Goal: Task Accomplishment & Management: Use online tool/utility

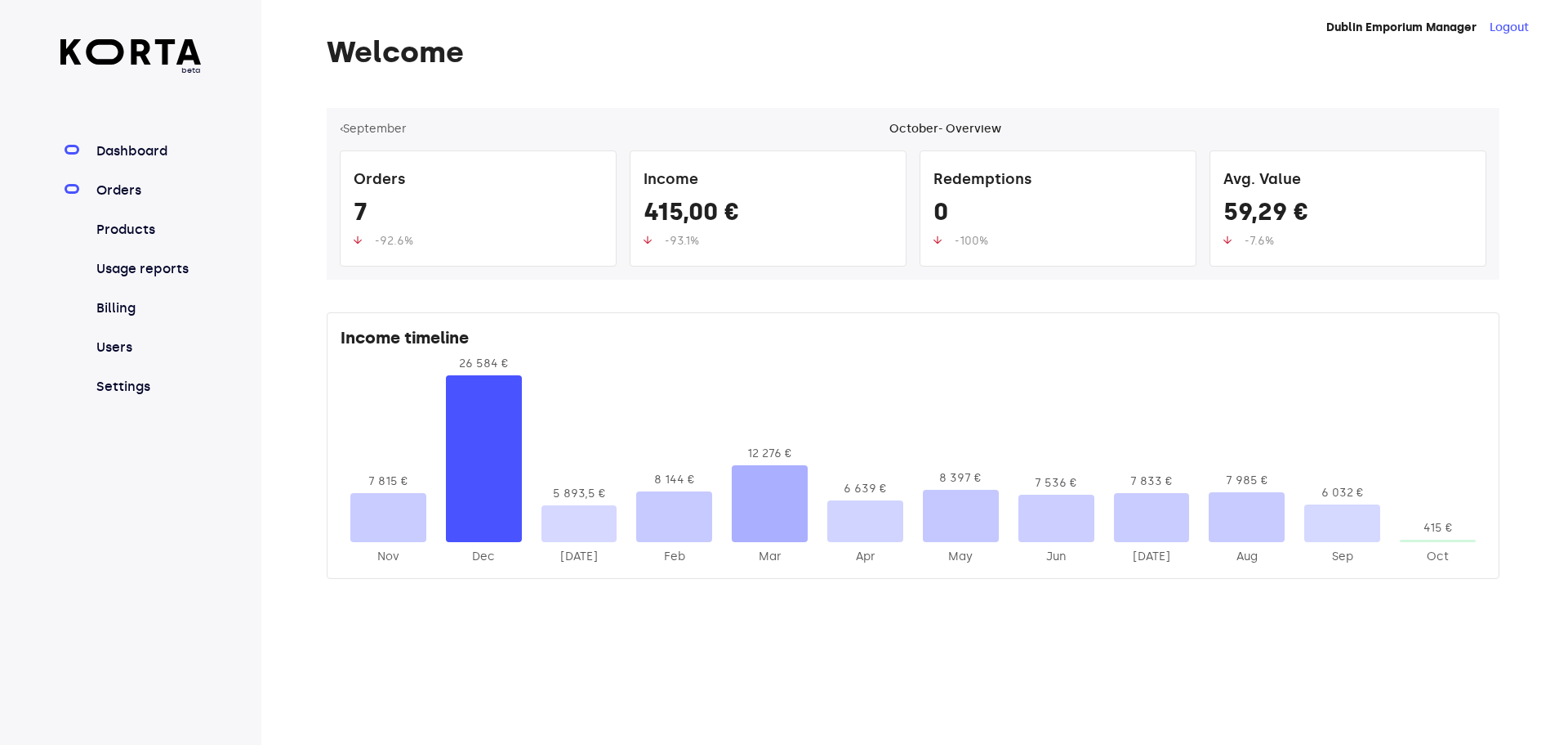
click at [136, 196] on link "Orders" at bounding box center [147, 190] width 108 height 20
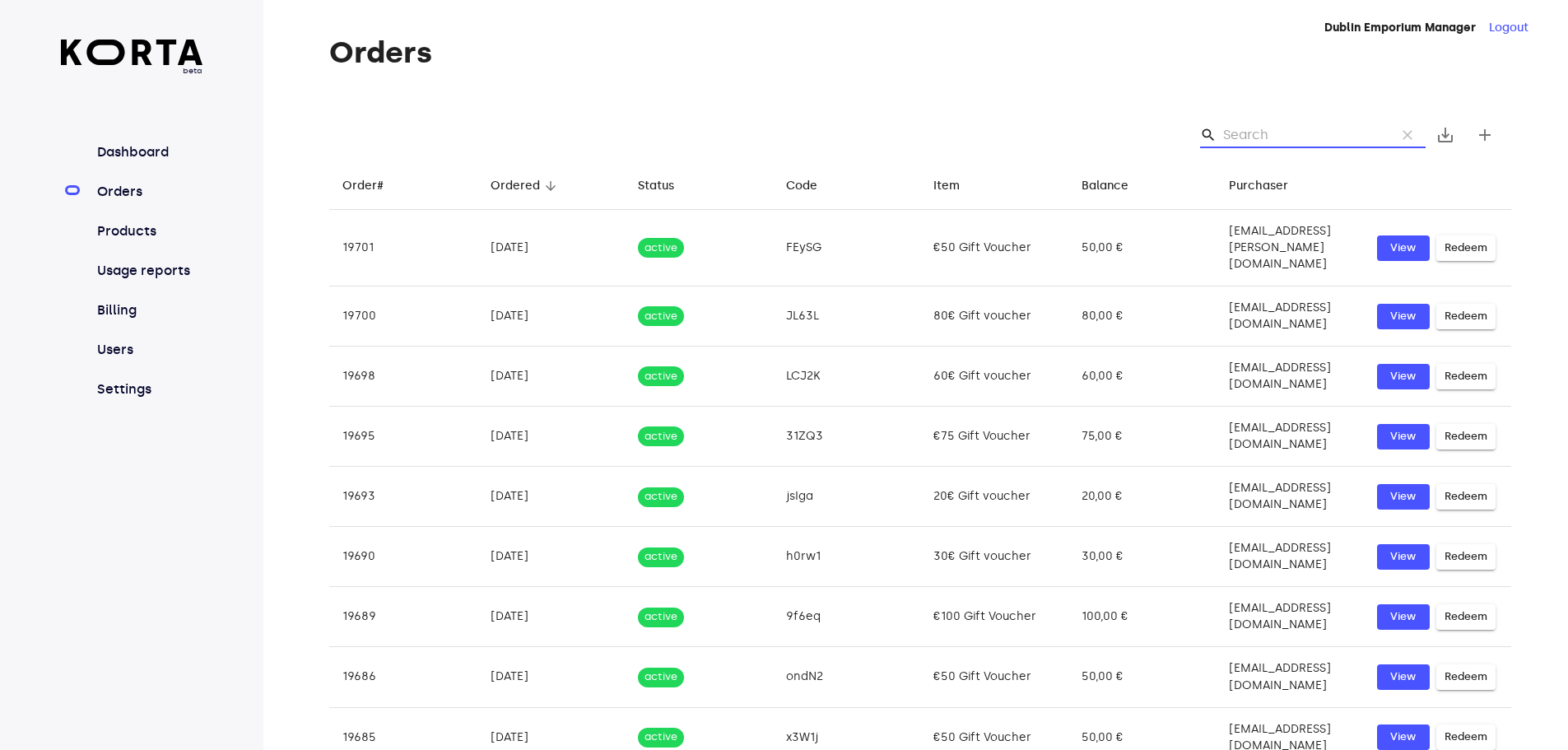
click at [1232, 137] on input "Search" at bounding box center [1303, 135] width 160 height 26
paste input "Catlyn"
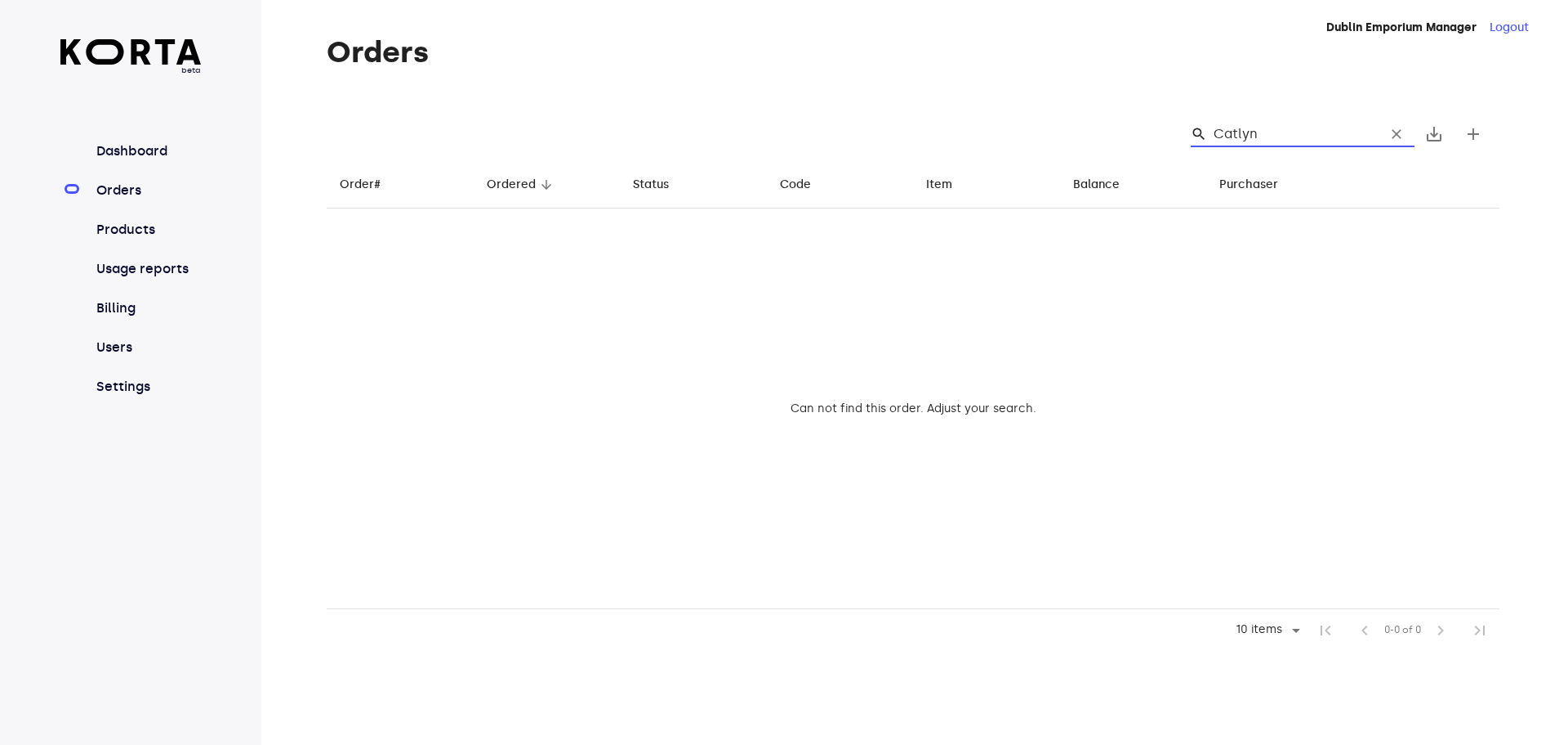
type input "Catlyn"
click at [1282, 129] on input "Catlyn" at bounding box center [1293, 134] width 159 height 26
click at [1393, 141] on span "clear" at bounding box center [1396, 134] width 16 height 16
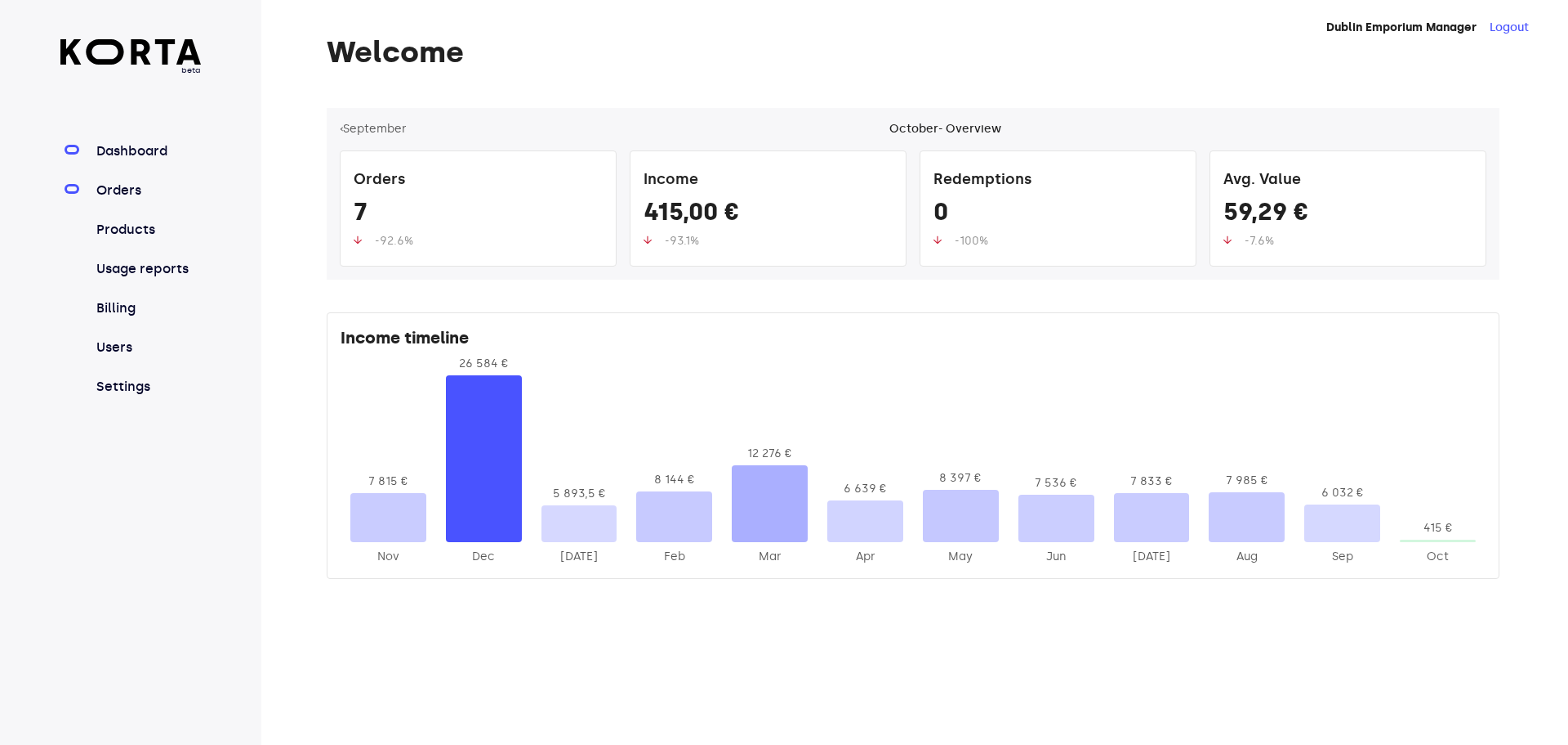
click at [137, 185] on link "Orders" at bounding box center [147, 190] width 108 height 20
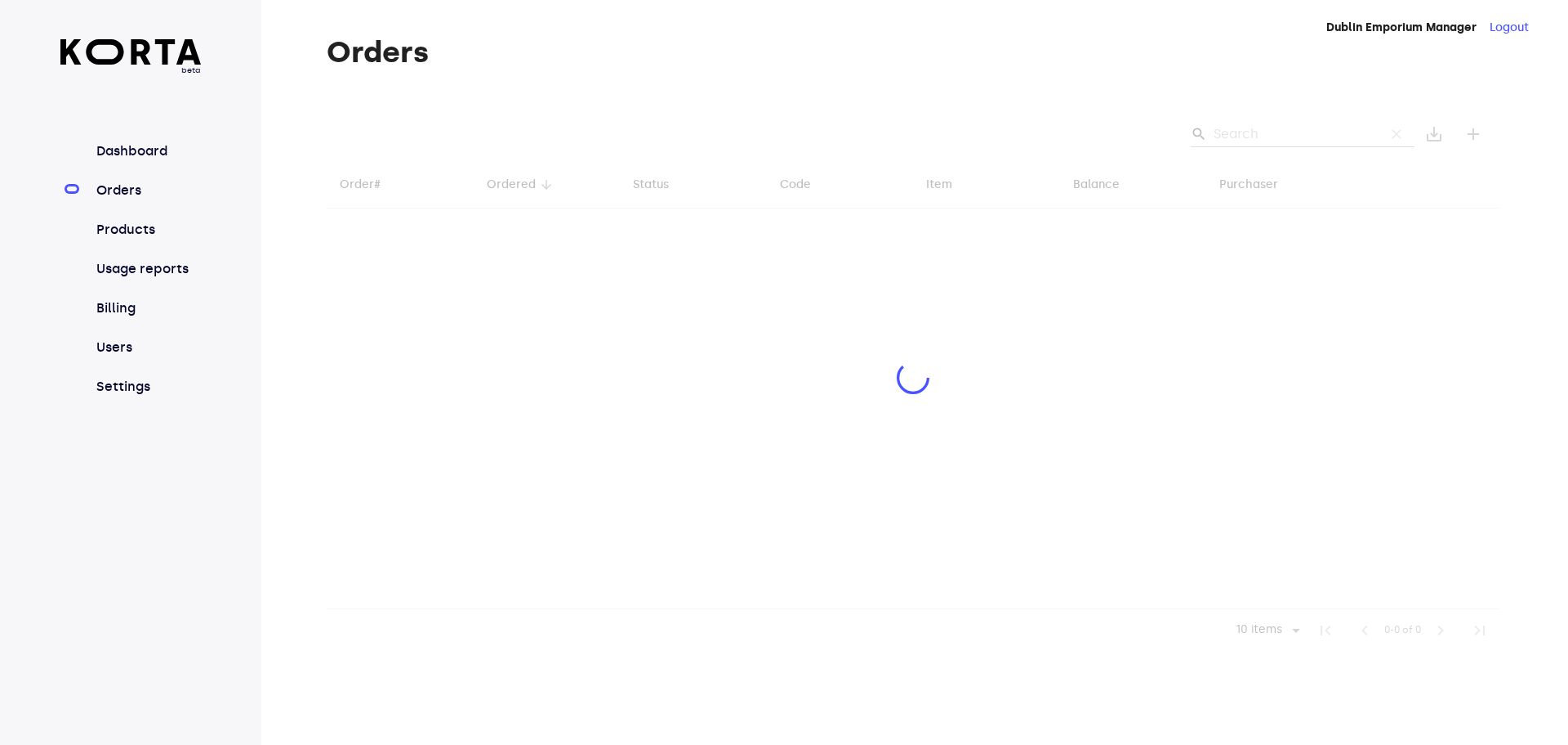
click at [1263, 129] on div at bounding box center [914, 379] width 1173 height 544
click at [1265, 139] on div at bounding box center [914, 379] width 1173 height 544
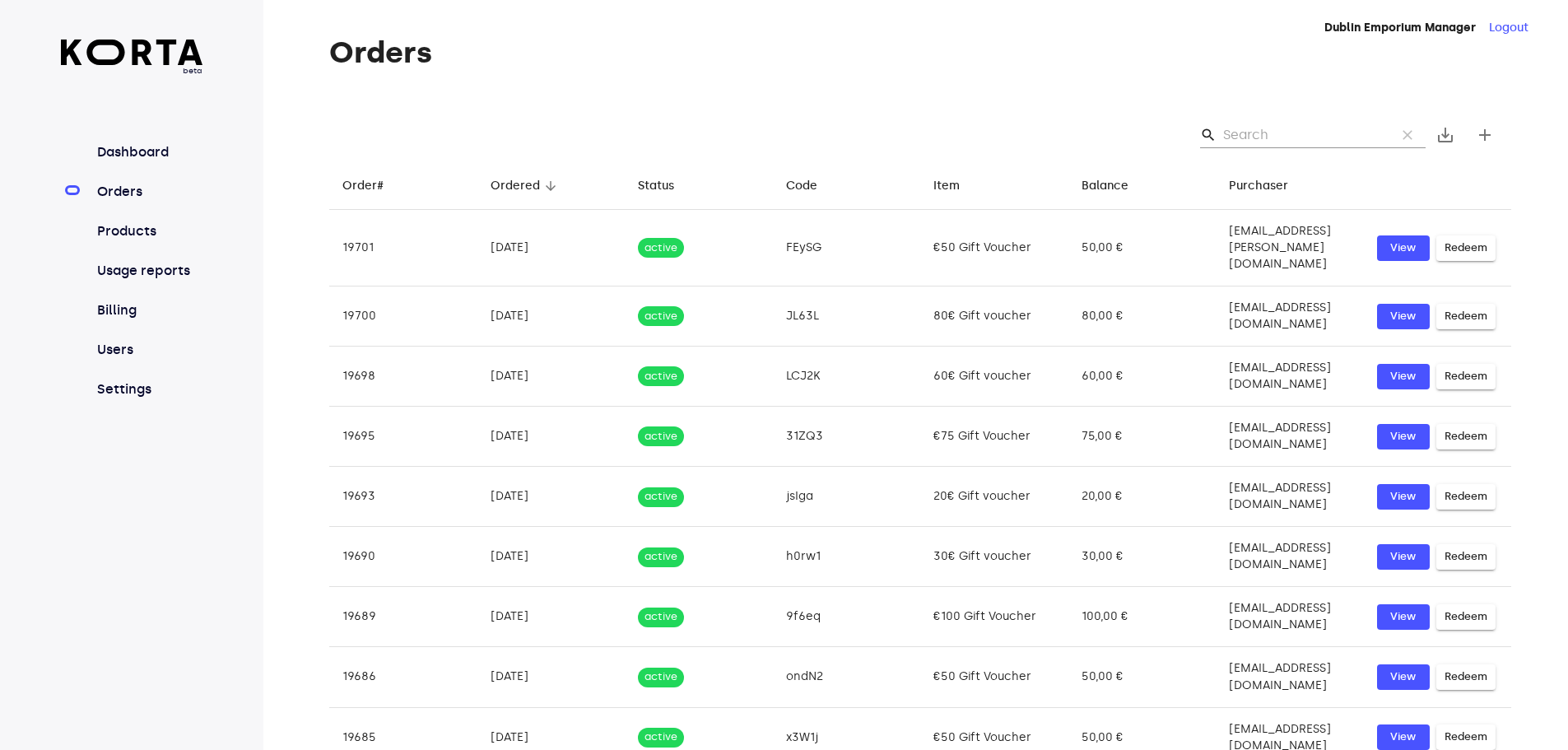
click at [1258, 128] on input "Search" at bounding box center [1303, 135] width 160 height 26
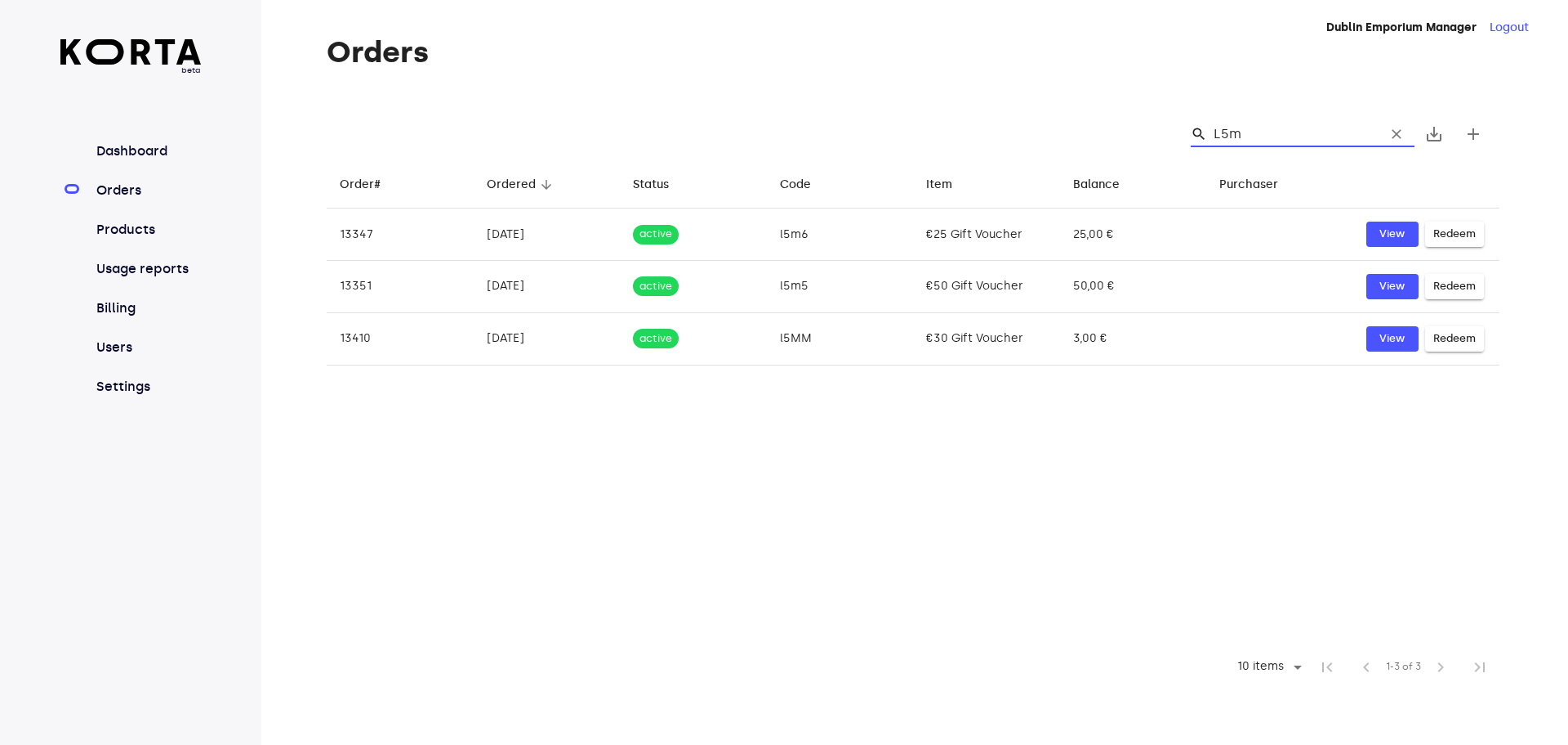
type input "L5m5"
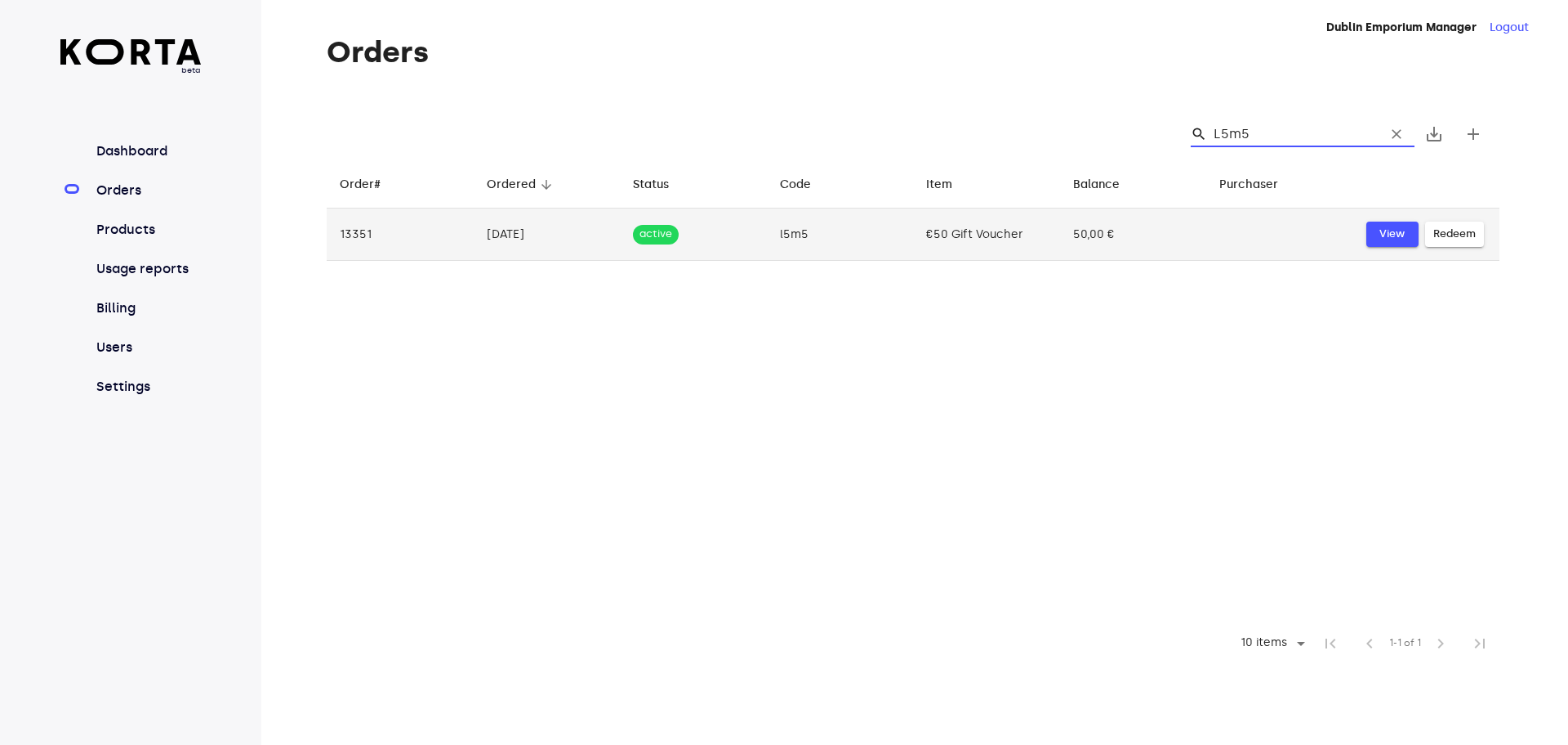
click at [1401, 234] on span "View" at bounding box center [1392, 234] width 36 height 19
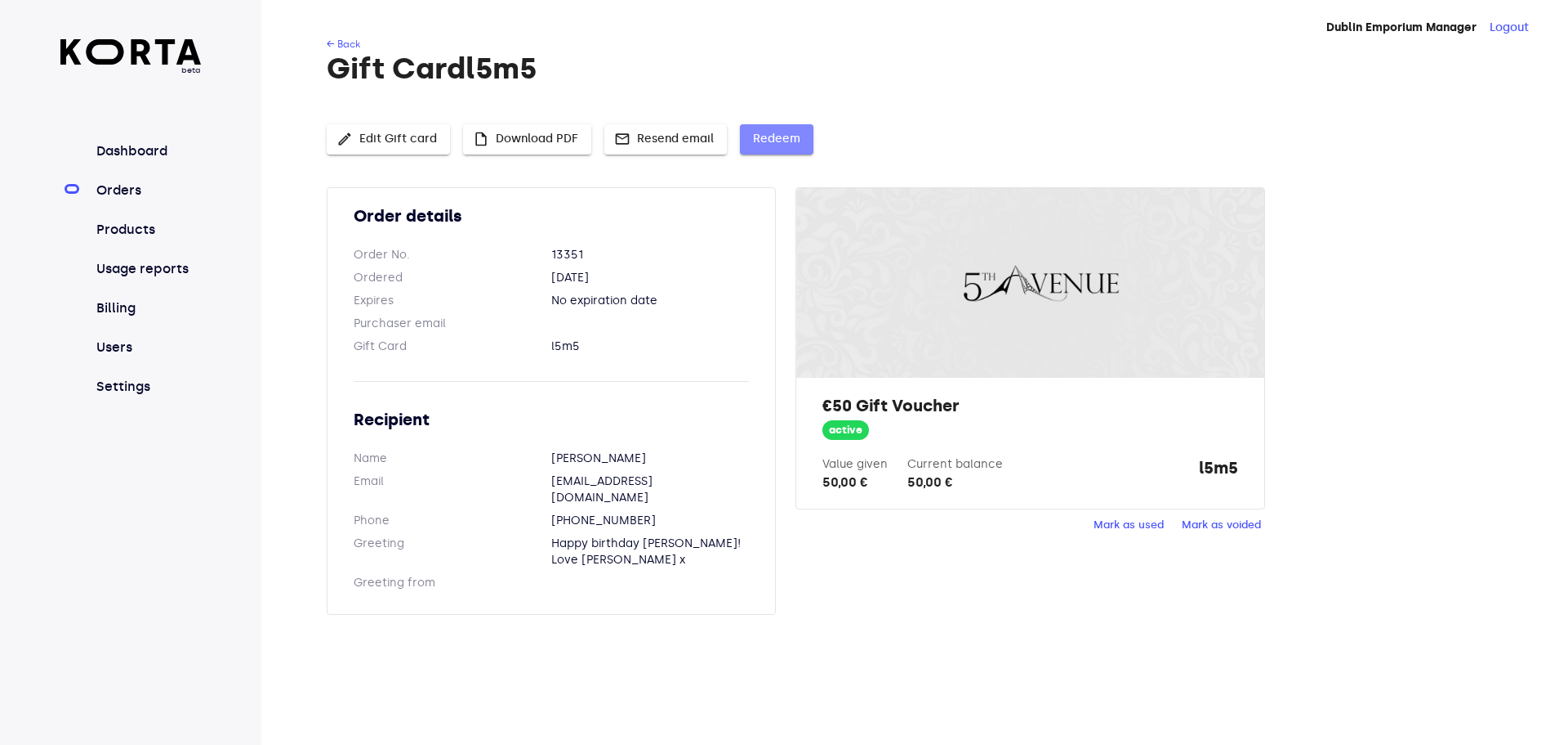
click at [776, 140] on span "Redeem" at bounding box center [777, 140] width 48 height 21
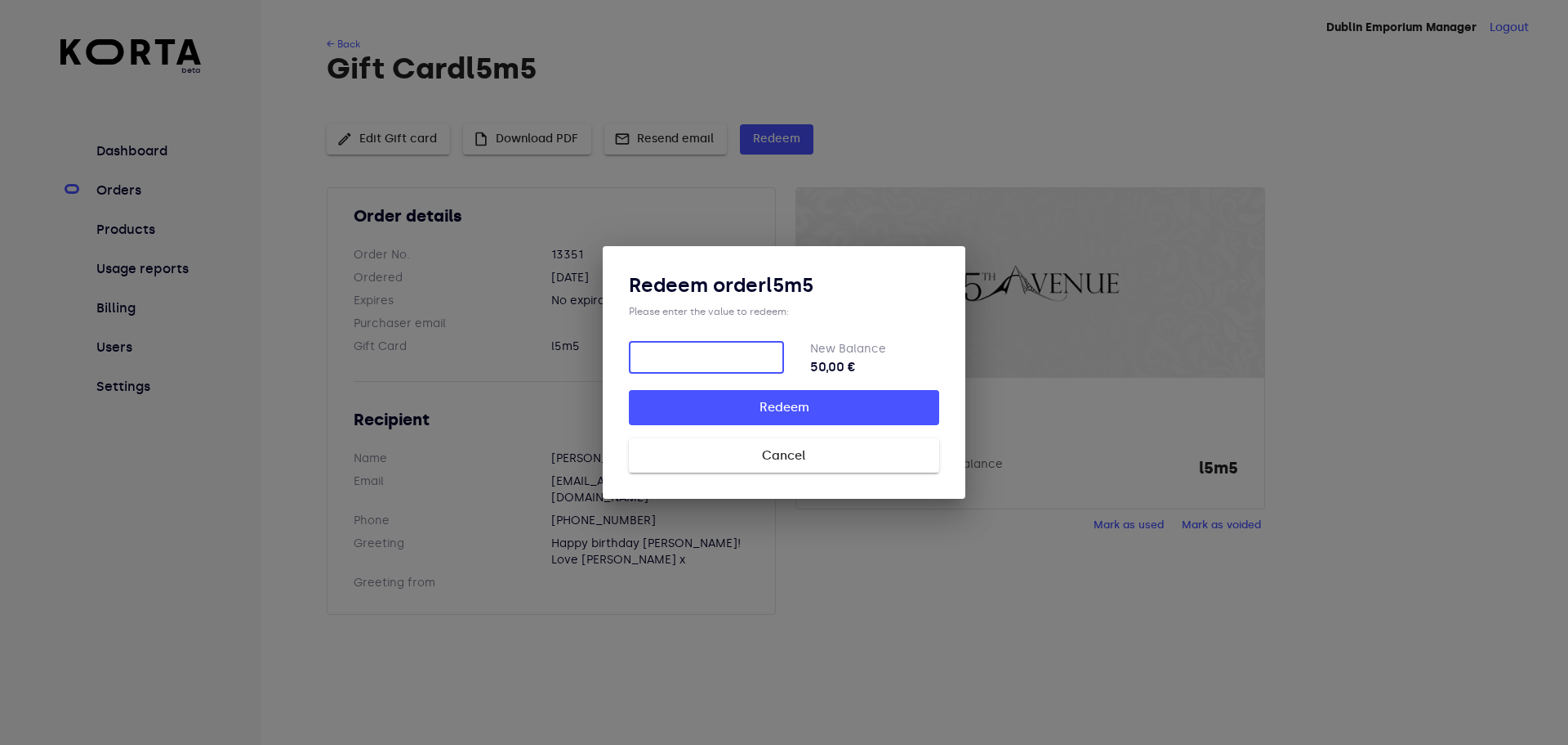
click at [685, 344] on input "number" at bounding box center [706, 358] width 155 height 33
type input "50"
click at [821, 423] on button "Redeem" at bounding box center [784, 407] width 311 height 35
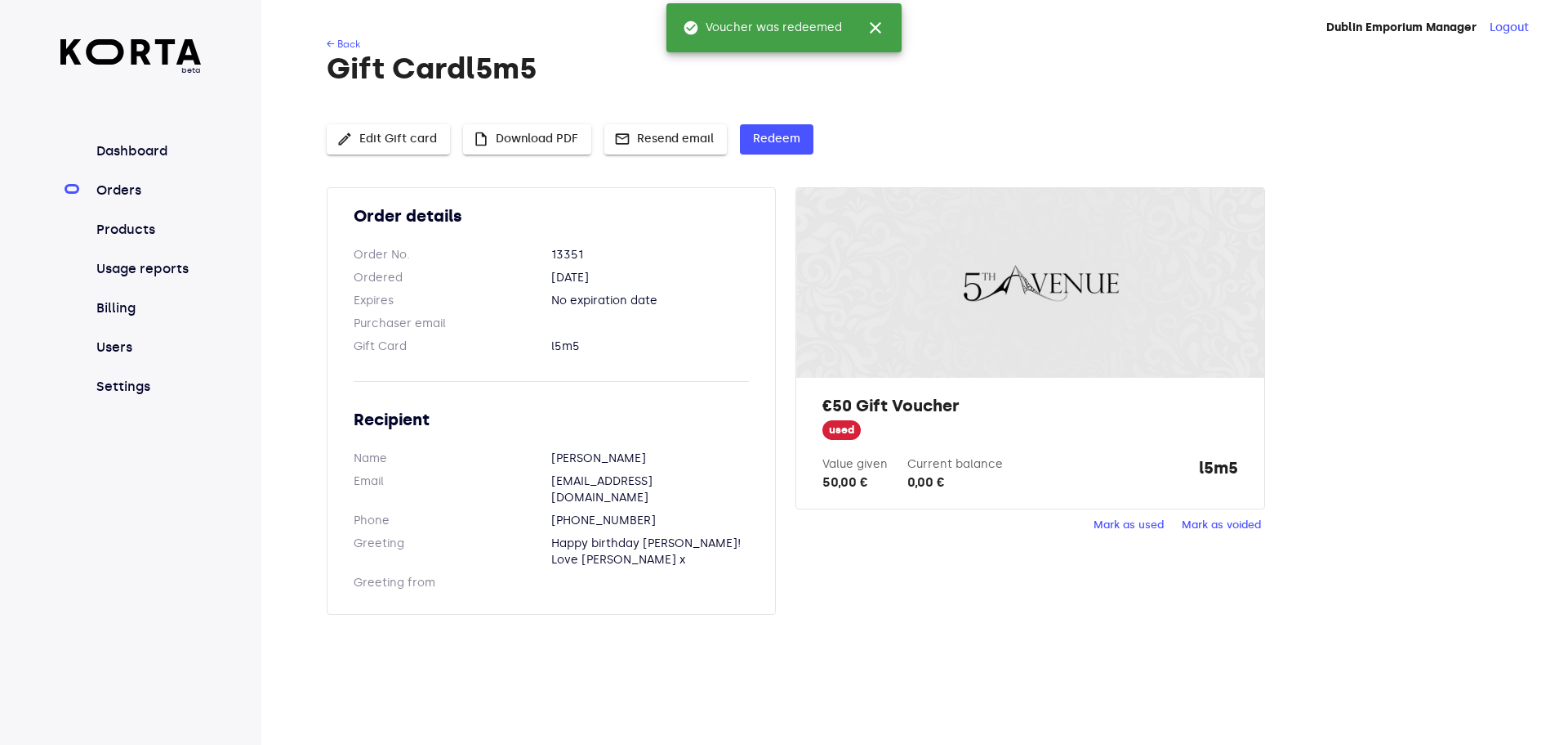
click at [108, 188] on link "Orders" at bounding box center [147, 190] width 108 height 20
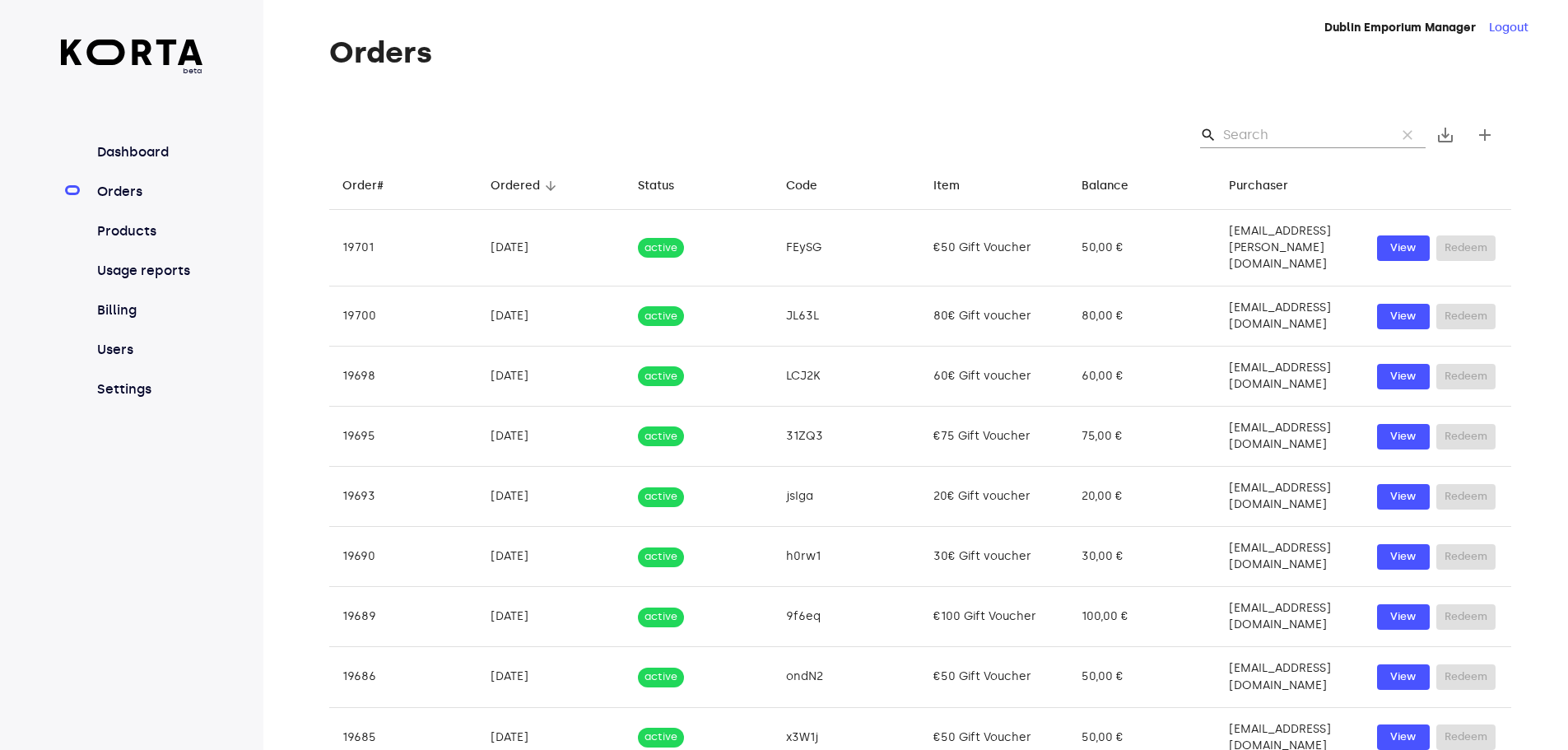
click at [1245, 132] on input "Search" at bounding box center [1303, 135] width 160 height 26
click at [1279, 148] on input "Search" at bounding box center [1303, 135] width 160 height 26
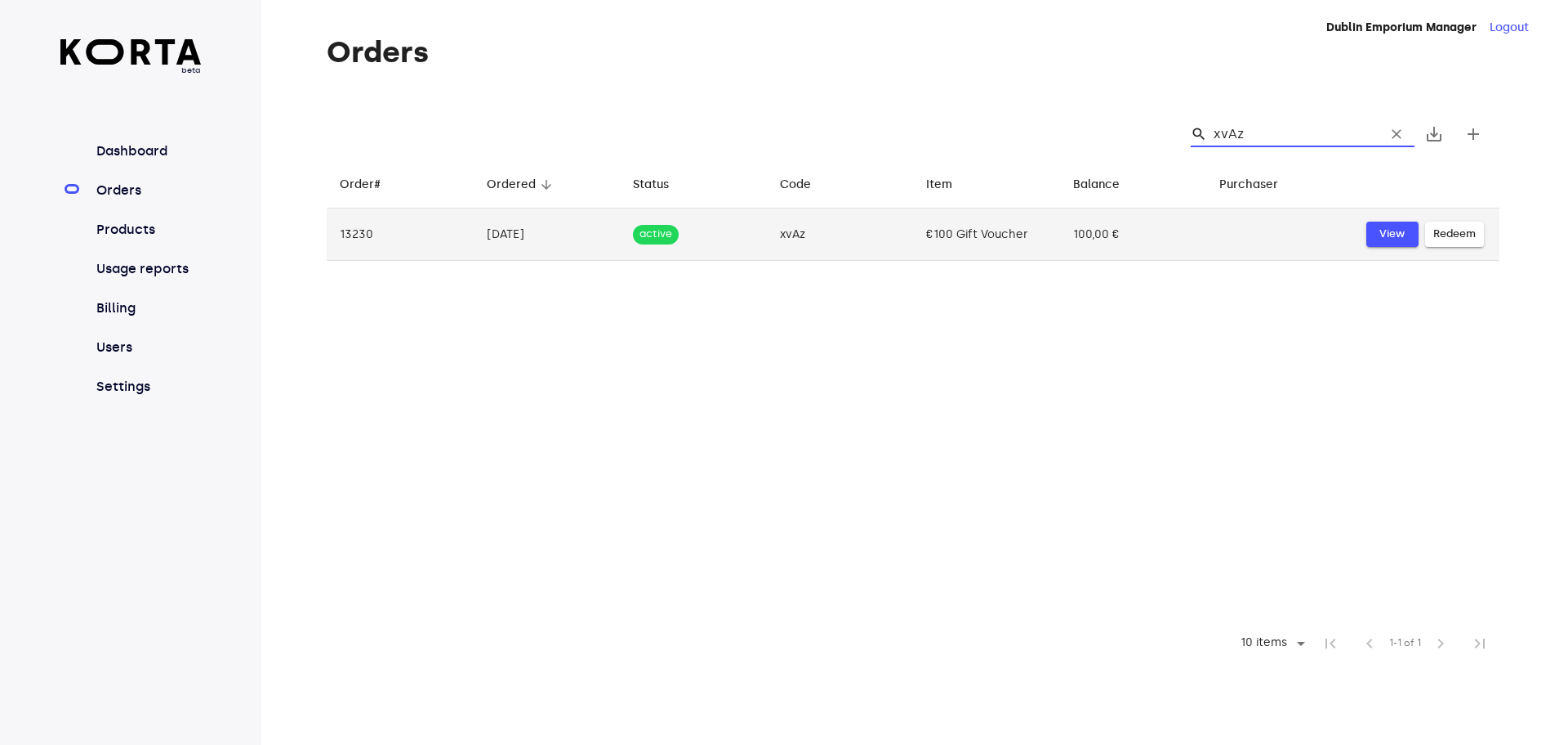
type input "xvAz"
click at [1401, 231] on span "View" at bounding box center [1392, 234] width 36 height 19
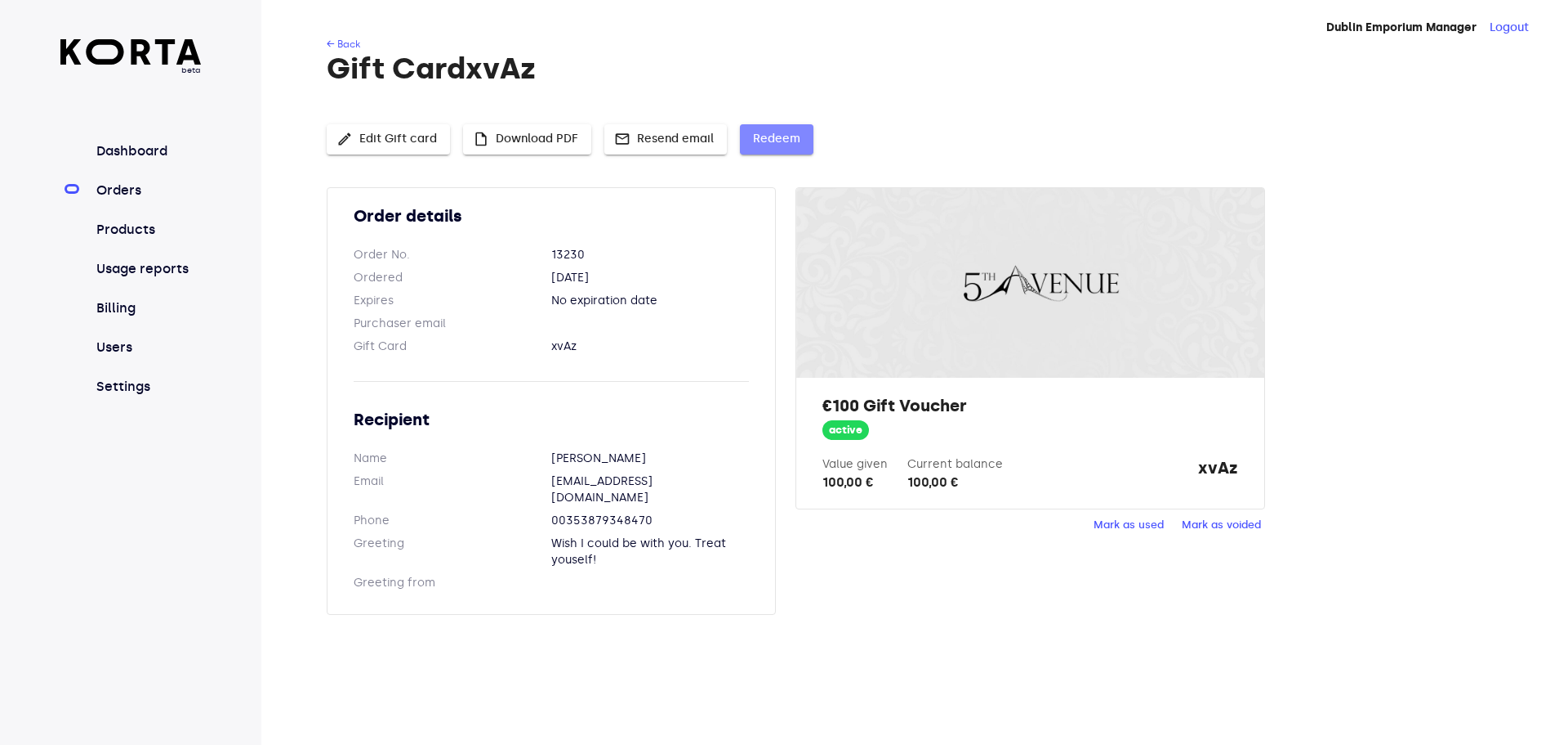
click at [772, 148] on span "Redeem" at bounding box center [777, 140] width 48 height 21
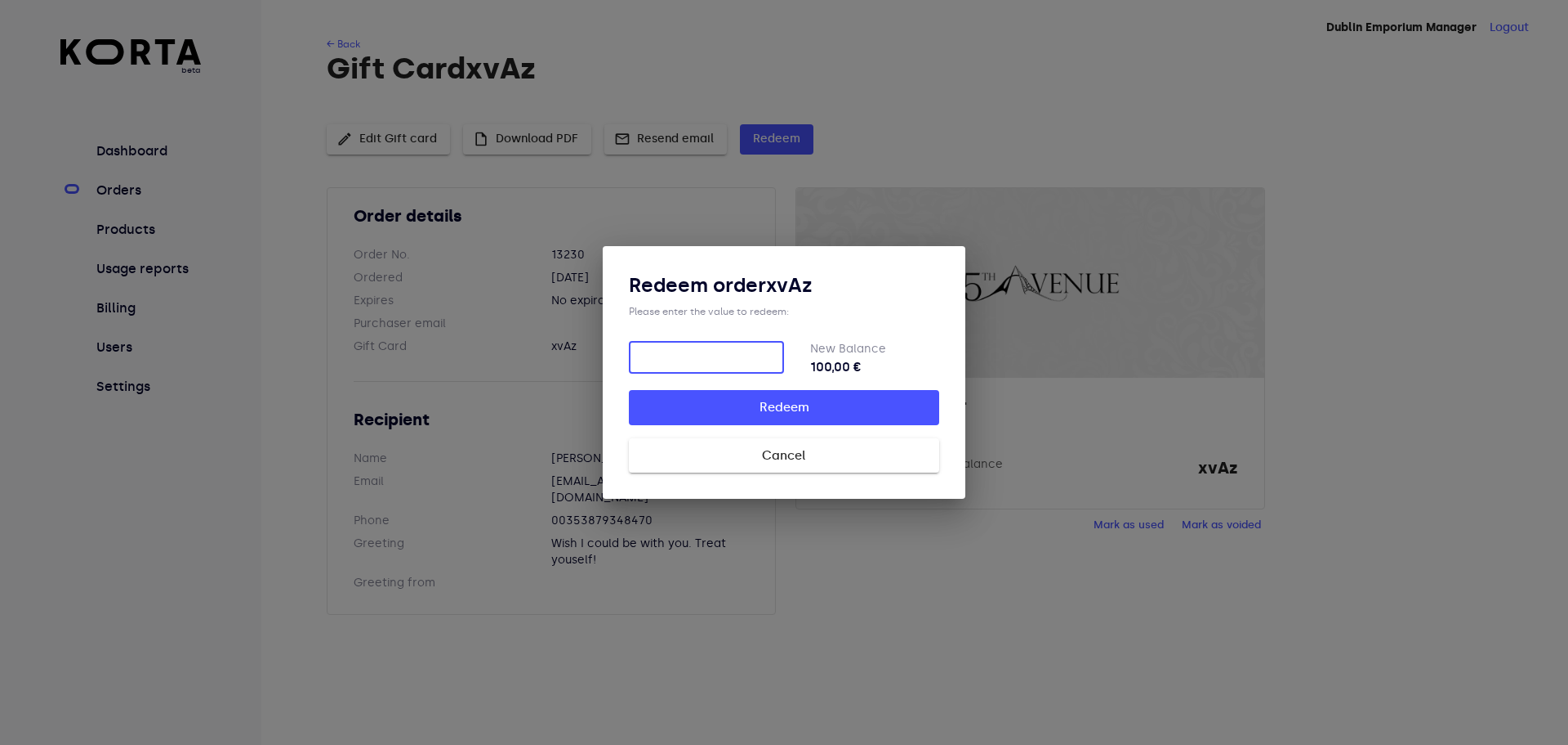
click at [712, 337] on div "​" at bounding box center [706, 355] width 155 height 43
click at [708, 356] on input "number" at bounding box center [706, 358] width 155 height 33
type input "97"
click at [823, 416] on span "Redeem" at bounding box center [784, 407] width 258 height 21
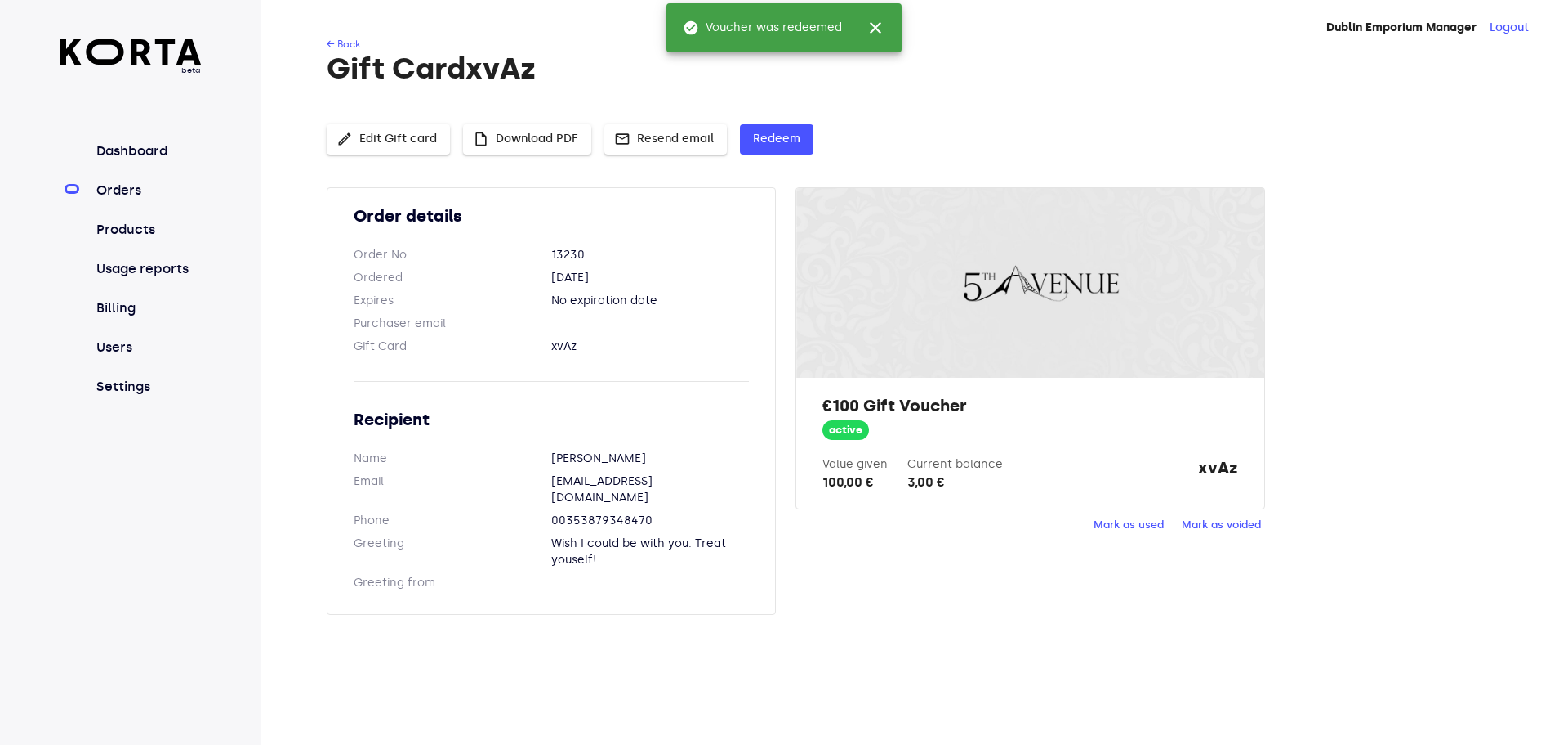
click at [115, 188] on link "Orders" at bounding box center [147, 190] width 108 height 20
